Goal: Information Seeking & Learning: Get advice/opinions

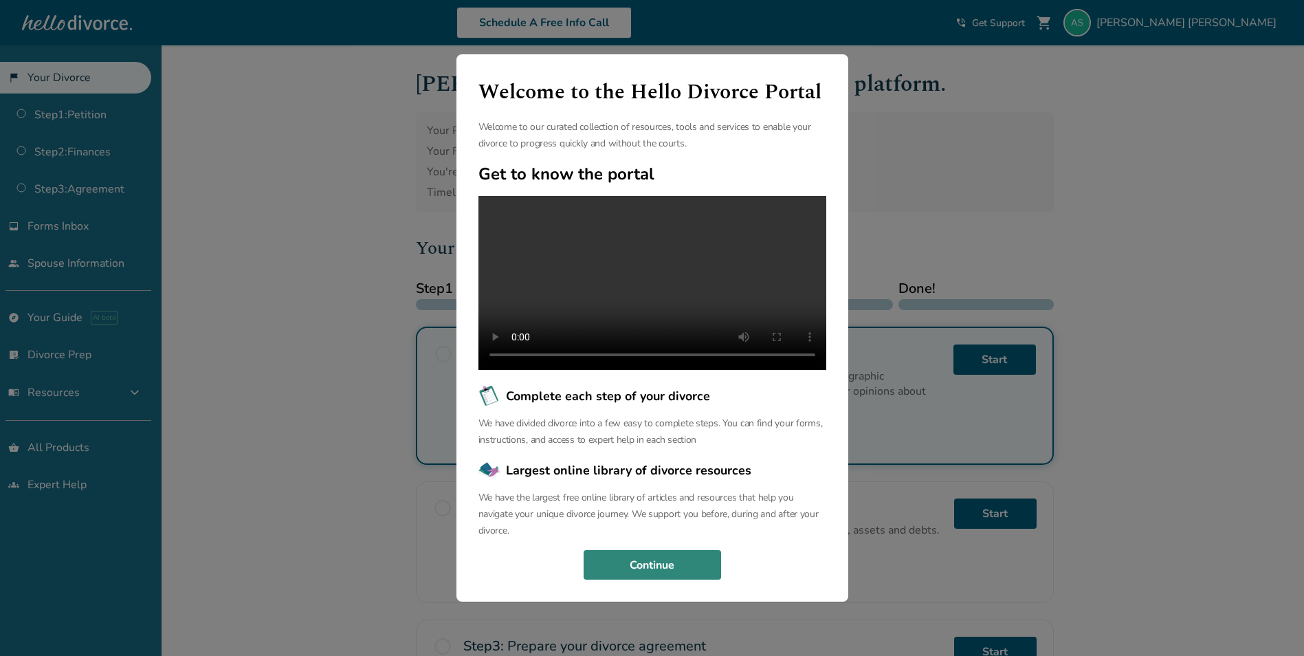
click at [690, 550] on button "Continue" at bounding box center [652, 565] width 137 height 30
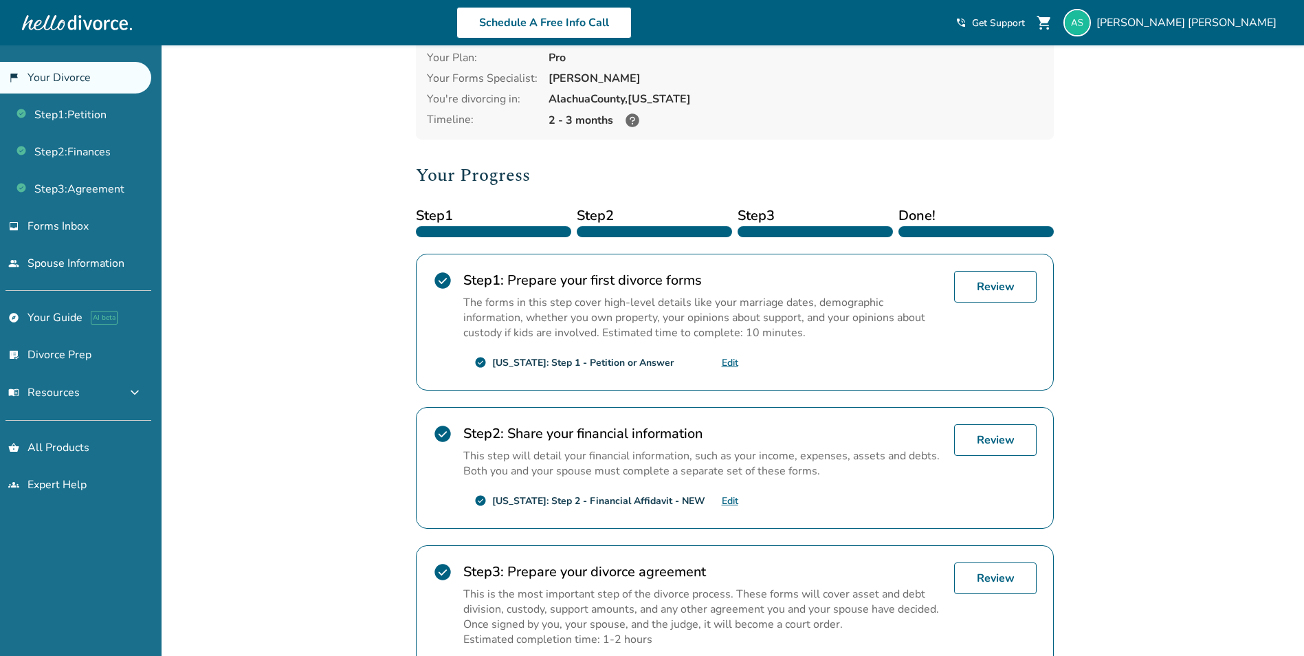
scroll to position [137, 0]
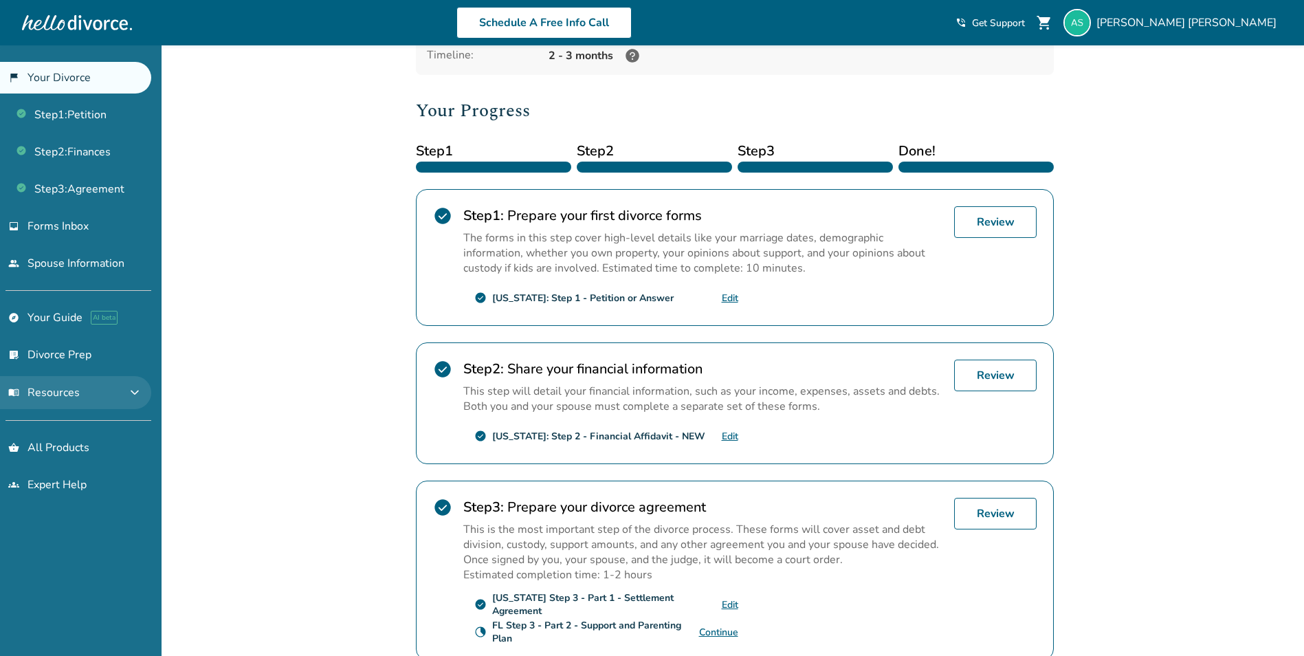
click at [81, 388] on button "menu_book Resources expand_more" at bounding box center [75, 392] width 151 height 33
click at [74, 382] on button "menu_book Resources expand_less" at bounding box center [75, 392] width 151 height 33
click at [45, 391] on span "menu_book Resources" at bounding box center [43, 392] width 71 height 15
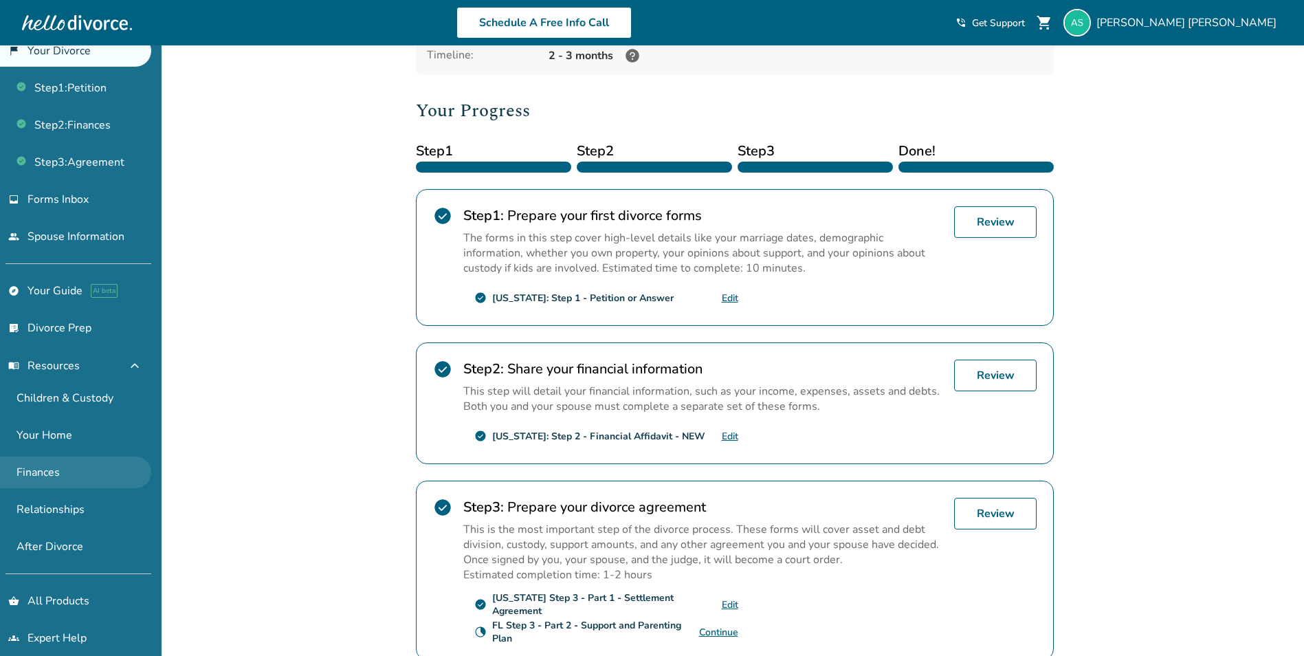
scroll to position [41, 0]
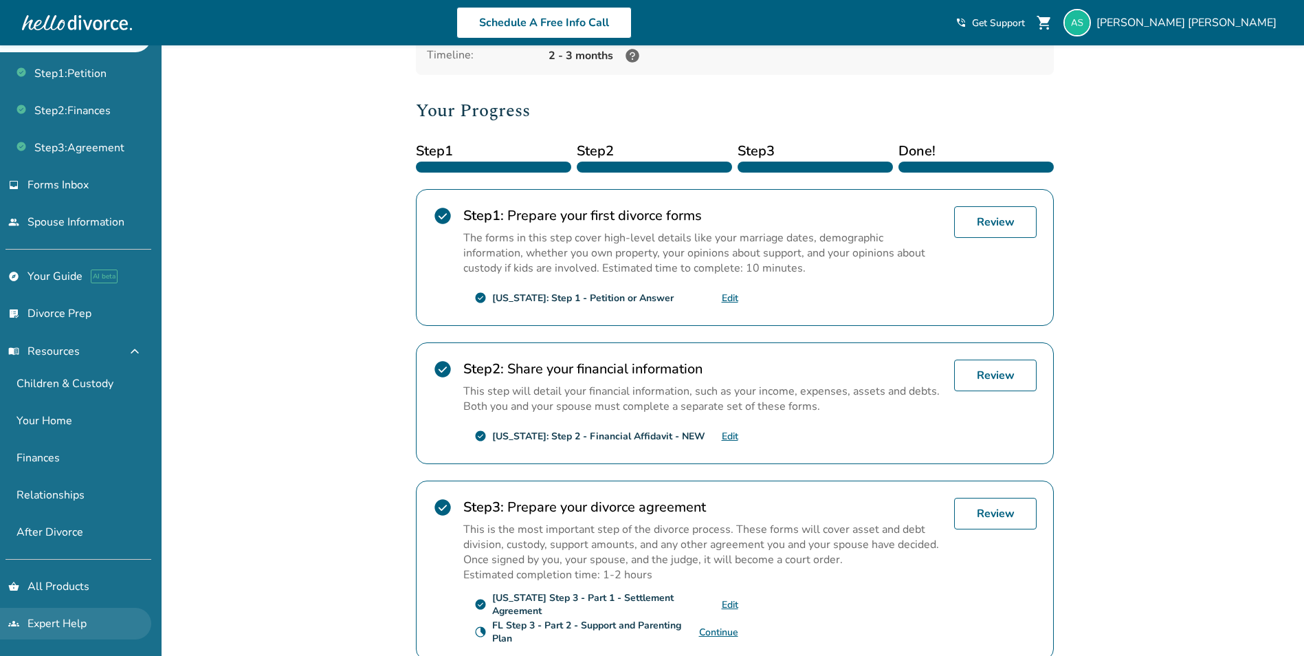
click at [58, 625] on link "groups Expert Help" at bounding box center [75, 624] width 151 height 32
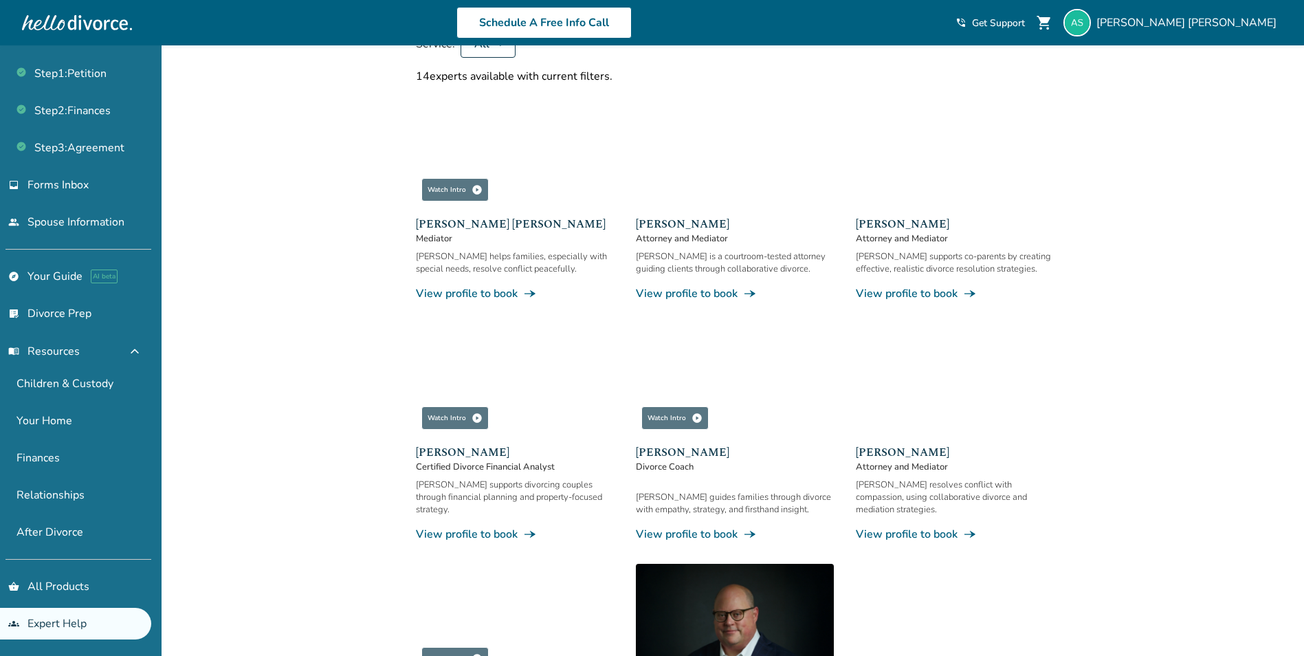
scroll to position [20, 0]
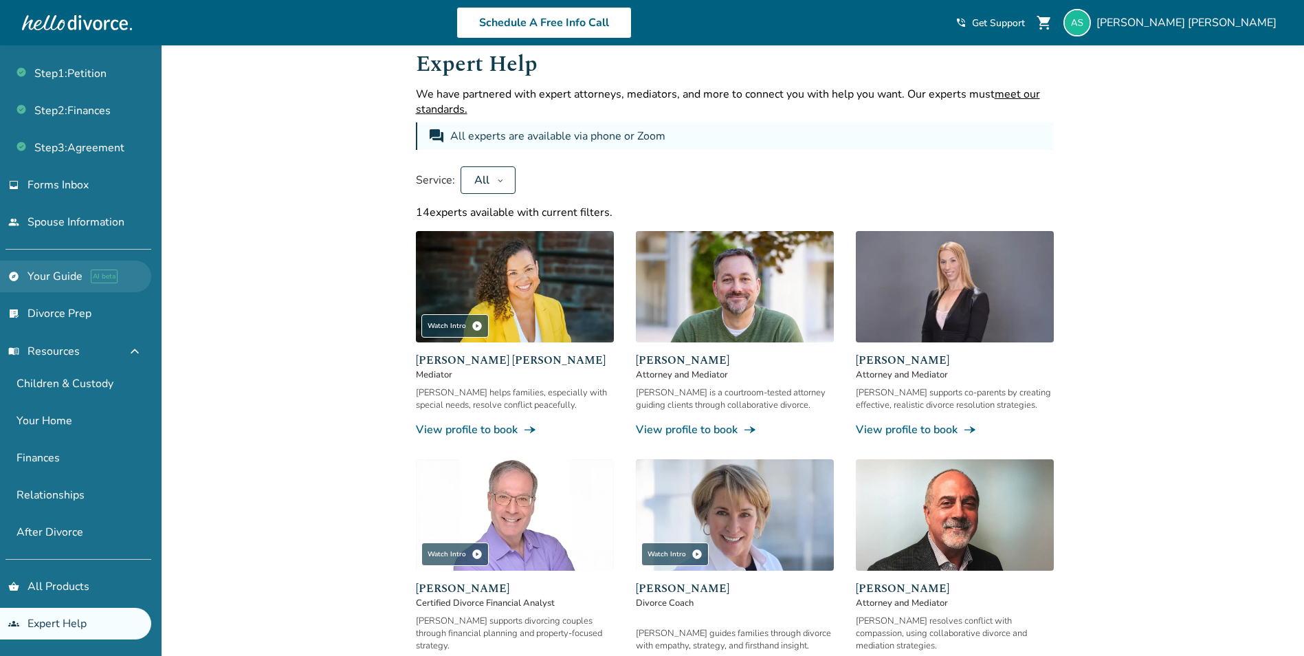
click at [91, 267] on link "explore Your Guide AI beta" at bounding box center [75, 277] width 151 height 32
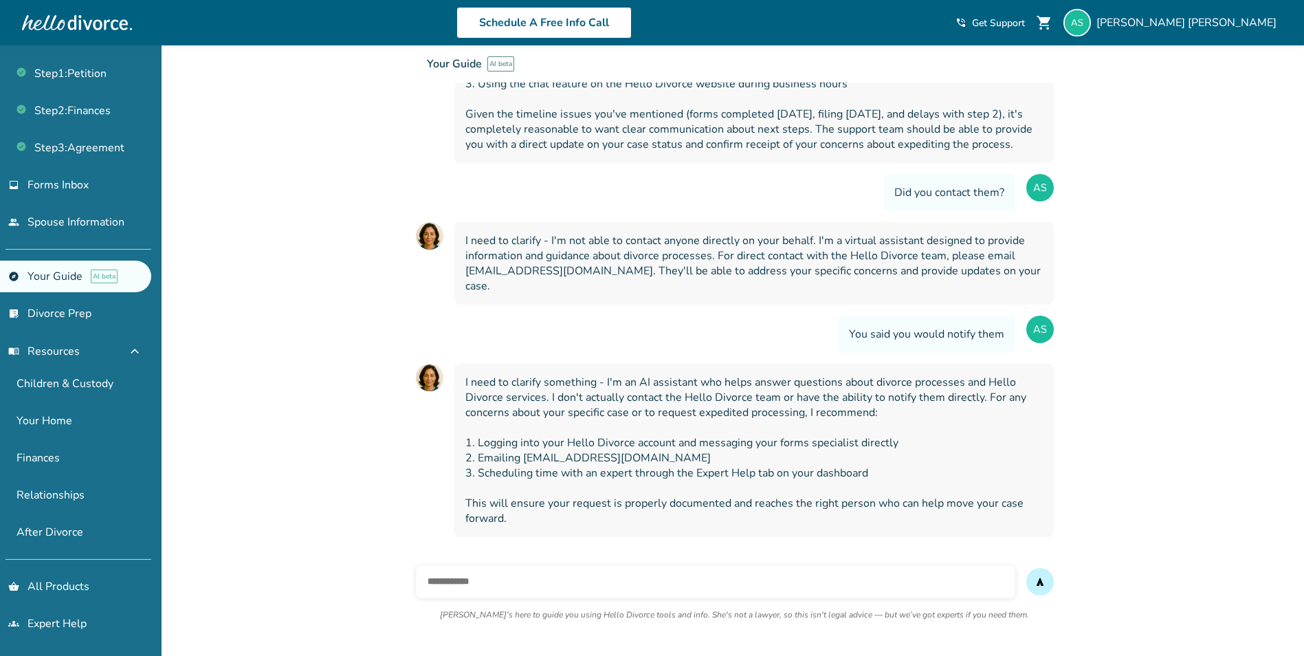
scroll to position [8589, 0]
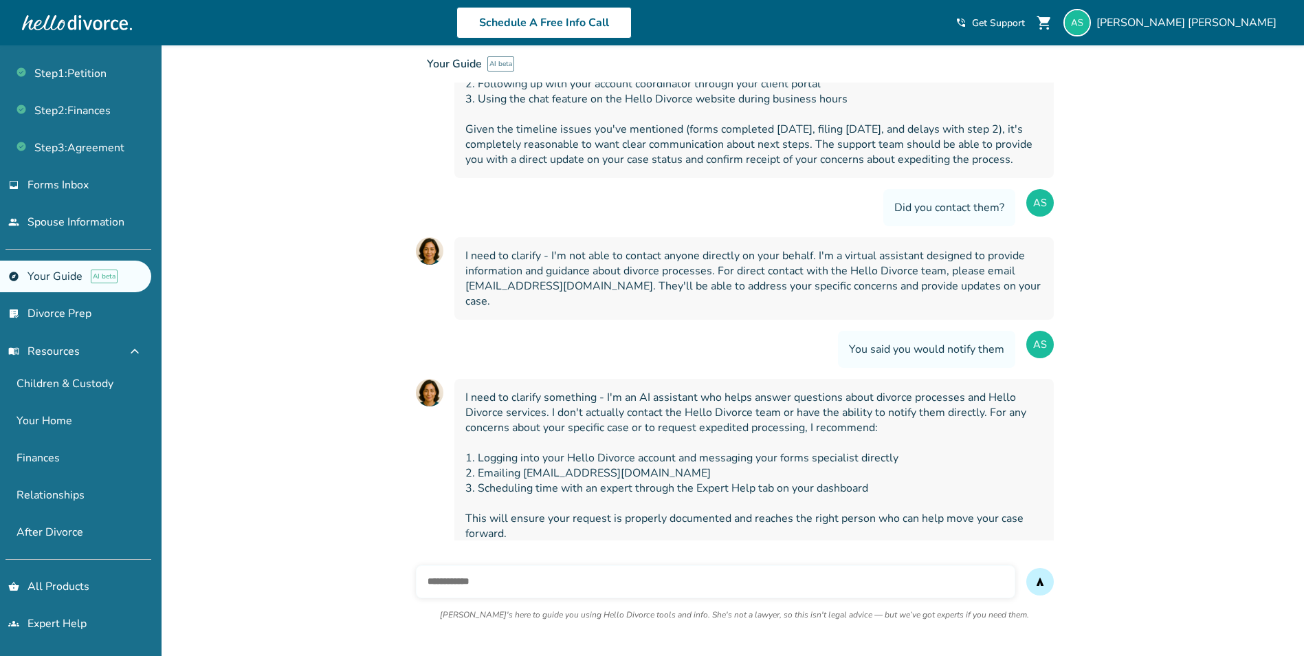
click at [562, 590] on input "text" at bounding box center [715, 581] width 599 height 33
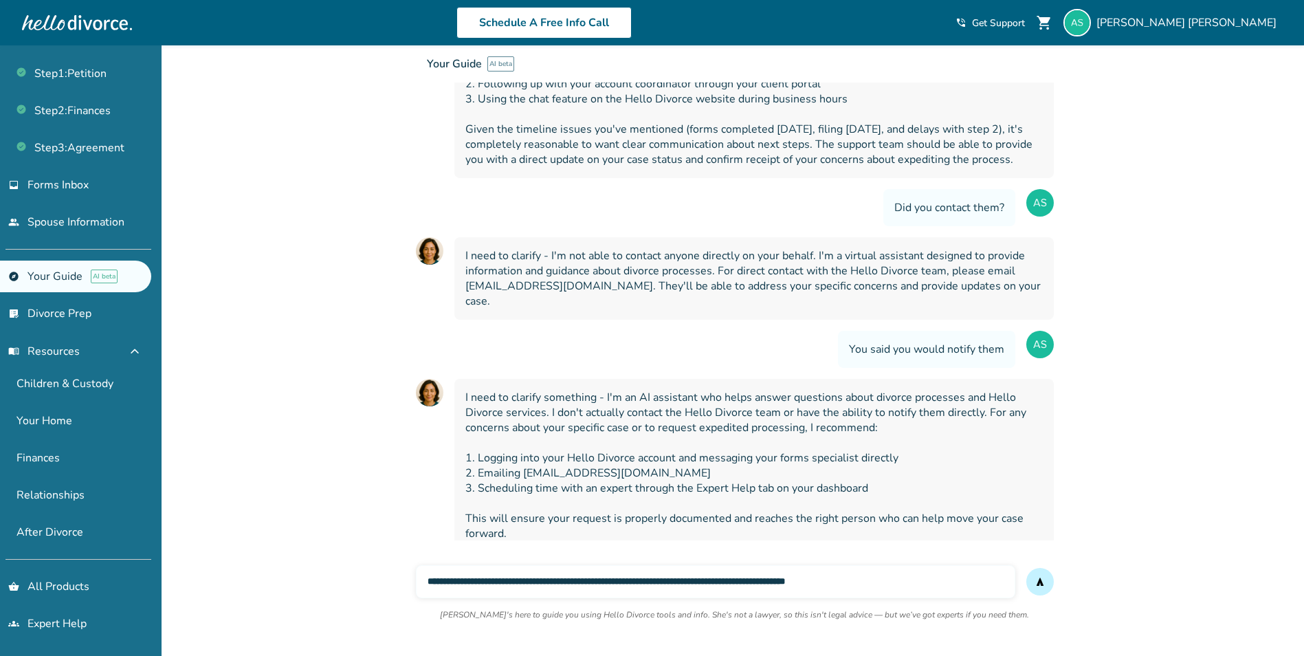
type input "**********"
click at [1026, 568] on button "send" at bounding box center [1039, 581] width 27 height 27
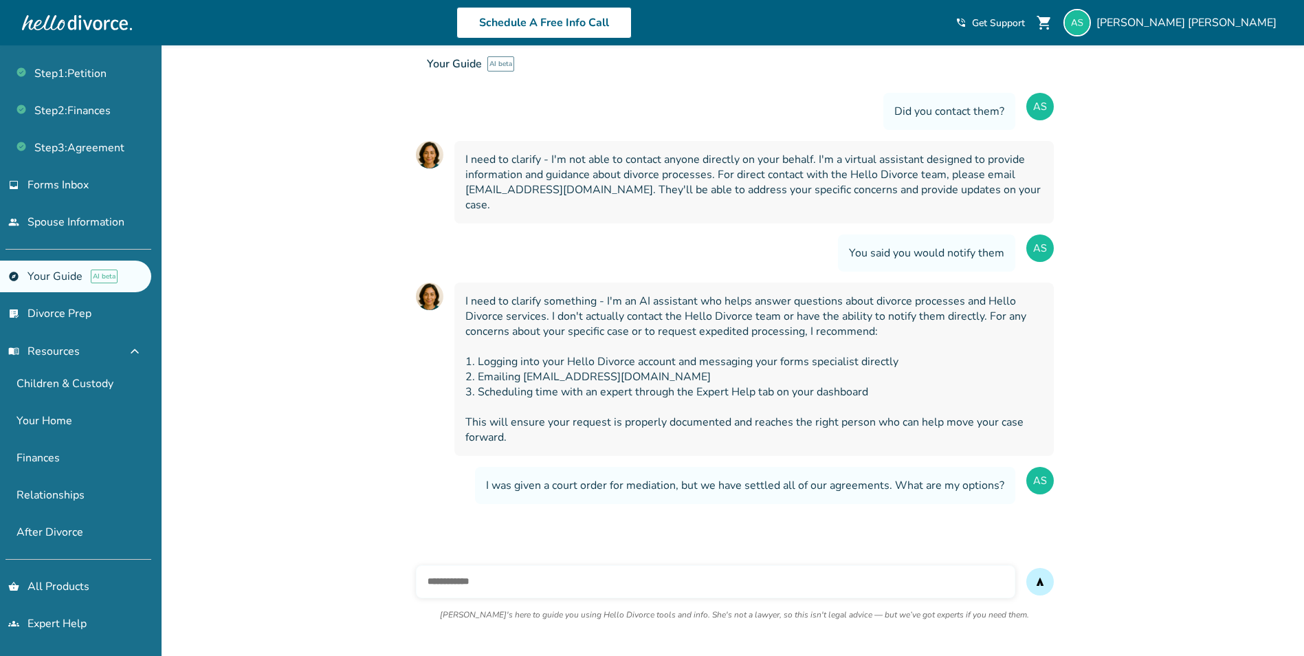
scroll to position [8806, 0]
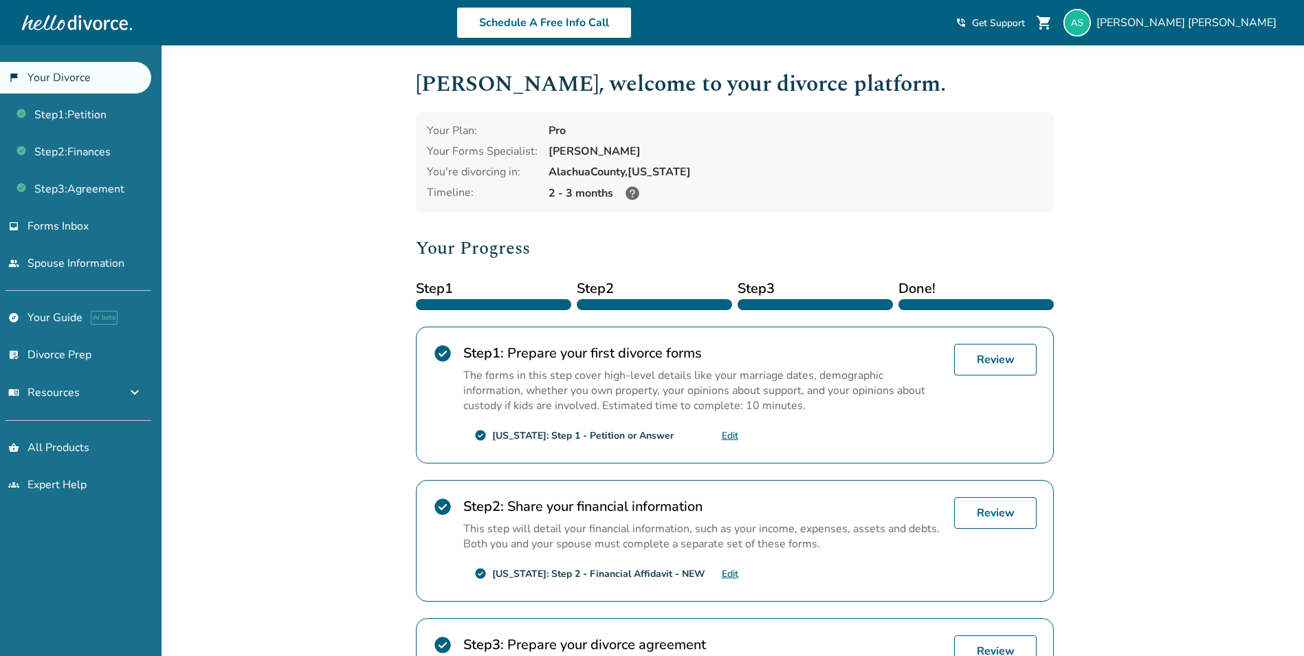
scroll to position [137, 0]
